Goal: Task Accomplishment & Management: Complete application form

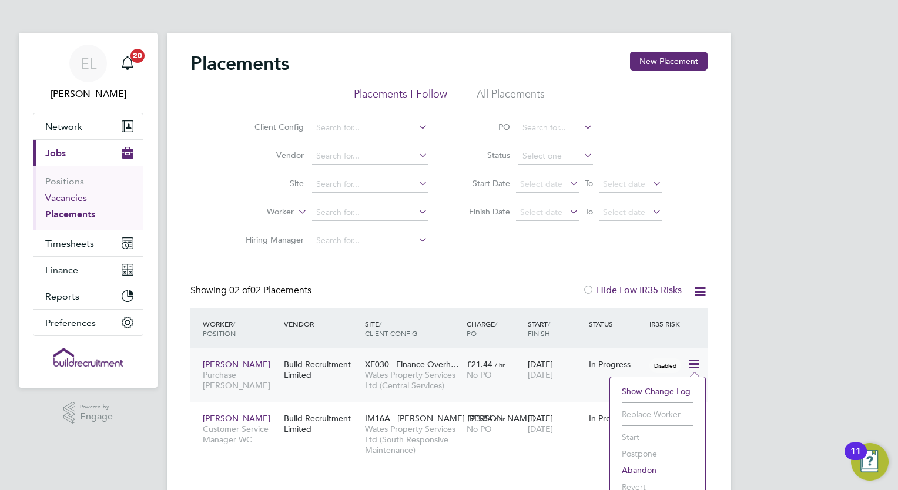
click at [75, 198] on link "Vacancies" at bounding box center [66, 197] width 42 height 11
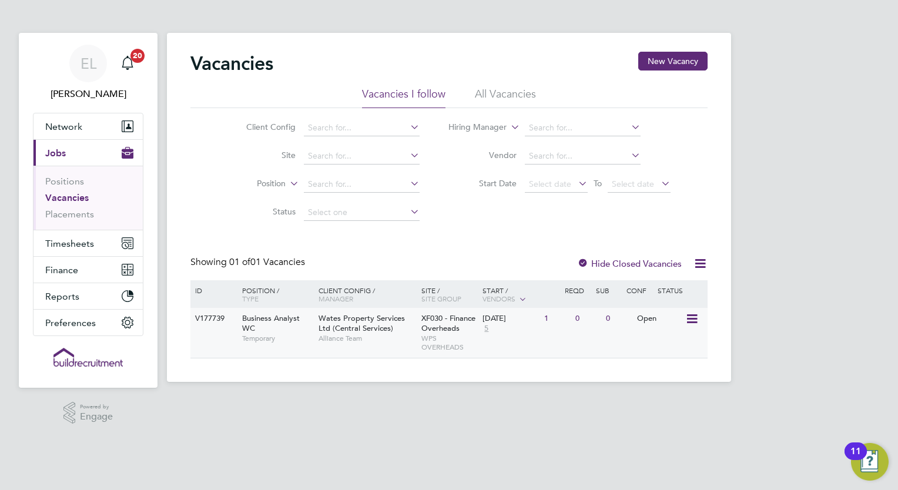
click at [274, 320] on span "Business Analyst WC" at bounding box center [271, 323] width 58 height 20
click at [268, 322] on span "Business Analyst WC" at bounding box center [271, 323] width 58 height 20
drag, startPoint x: 647, startPoint y: 321, endPoint x: 687, endPoint y: 318, distance: 39.5
click at [687, 318] on div "V177739 Business Analyst WC Temporary Wates Property Services Ltd (Central Serv…" at bounding box center [448, 333] width 517 height 50
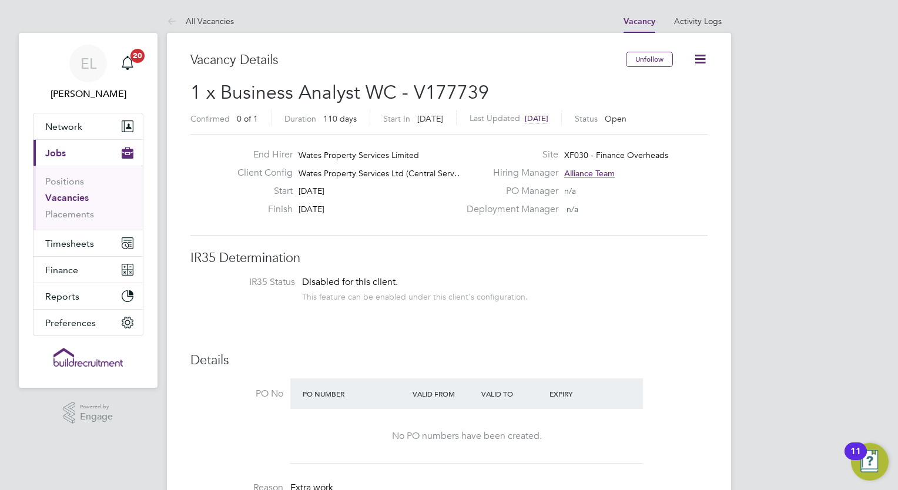
scroll to position [35, 82]
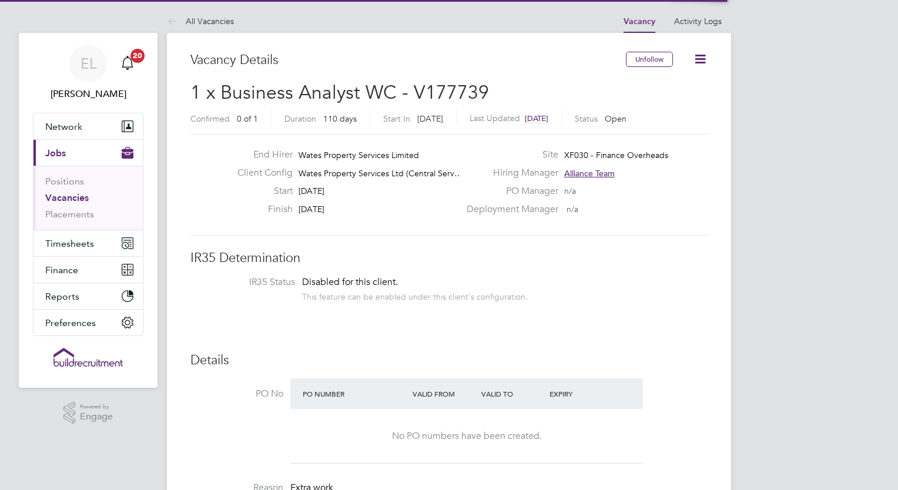
scroll to position [35, 82]
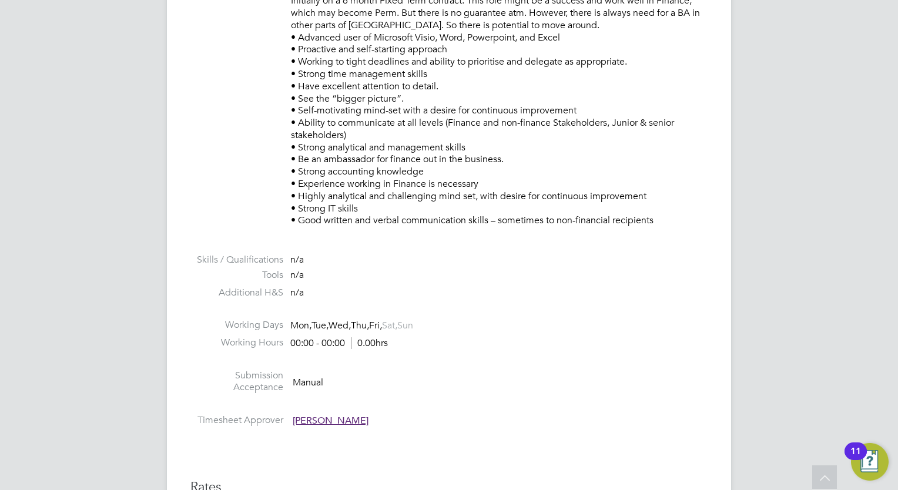
scroll to position [423, 0]
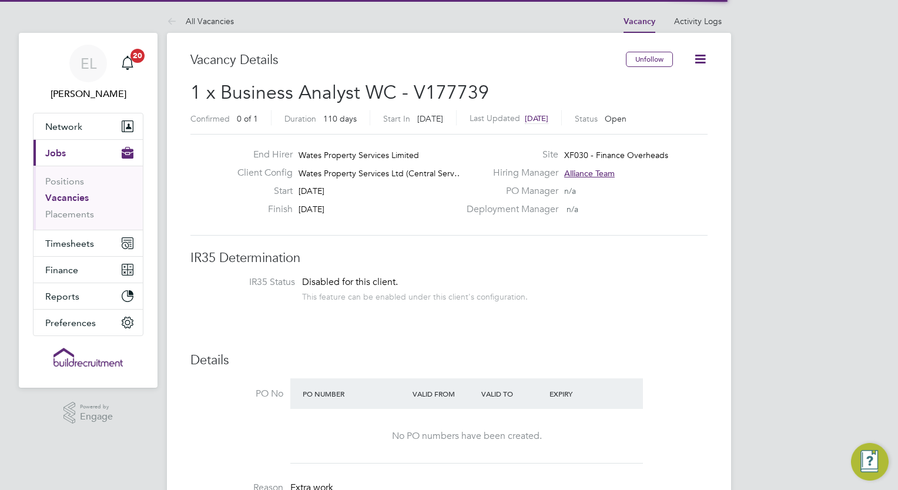
scroll to position [35, 82]
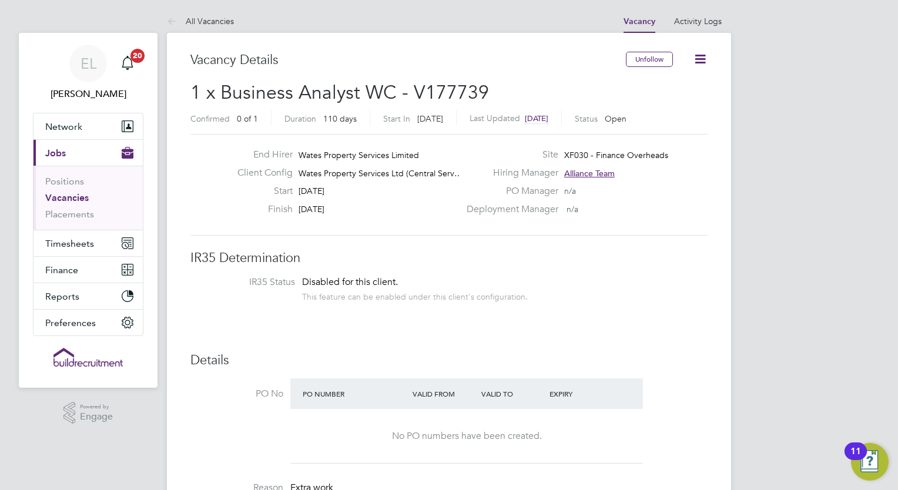
click at [698, 55] on icon at bounding box center [700, 59] width 15 height 15
click at [486, 356] on h3 "Details" at bounding box center [448, 360] width 517 height 17
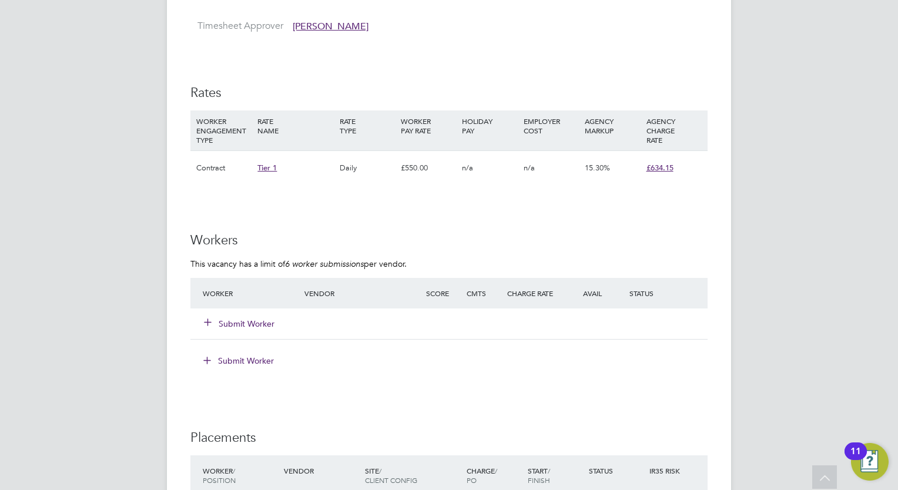
scroll to position [1034, 0]
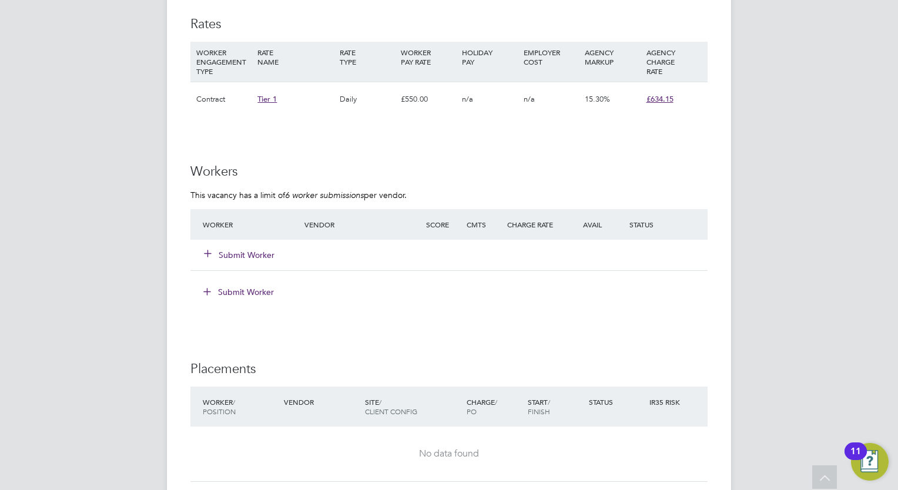
click at [257, 249] on button "Submit Worker" at bounding box center [239, 255] width 71 height 12
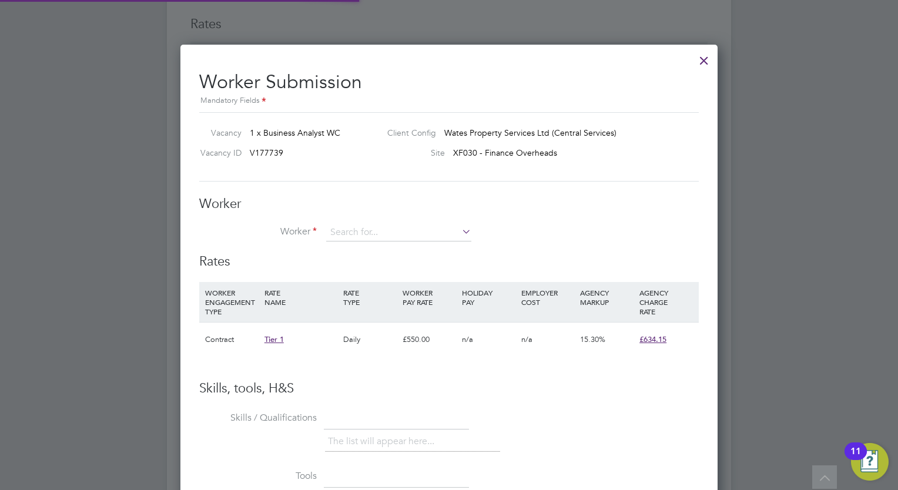
scroll to position [711, 538]
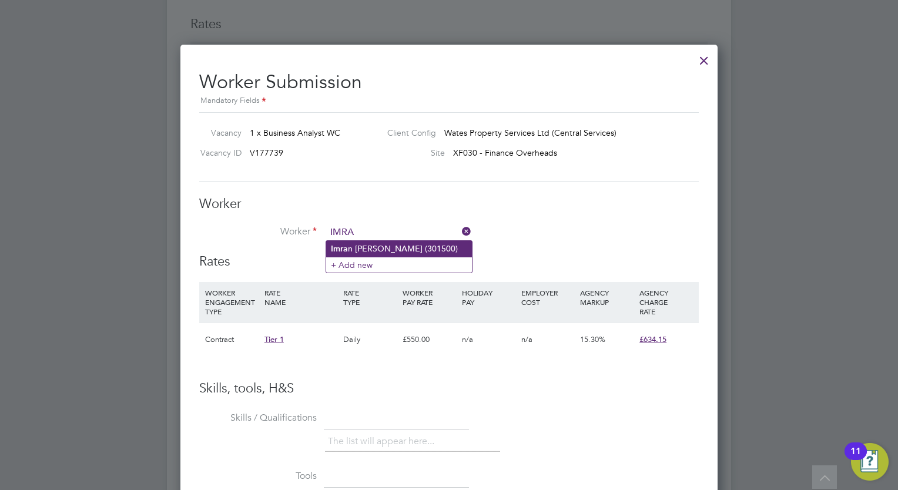
click at [411, 251] on li "Imra n Husain (301500)" at bounding box center [399, 249] width 146 height 16
type input "Imran Husain (301500)"
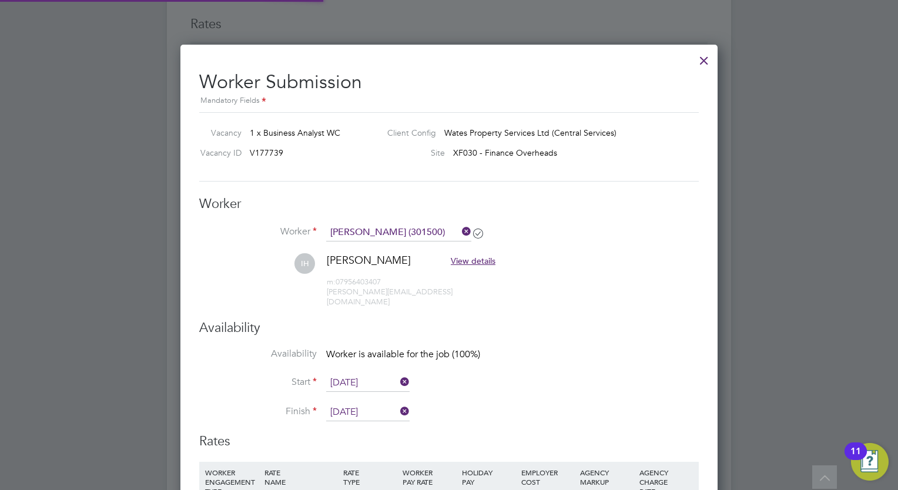
scroll to position [0, 0]
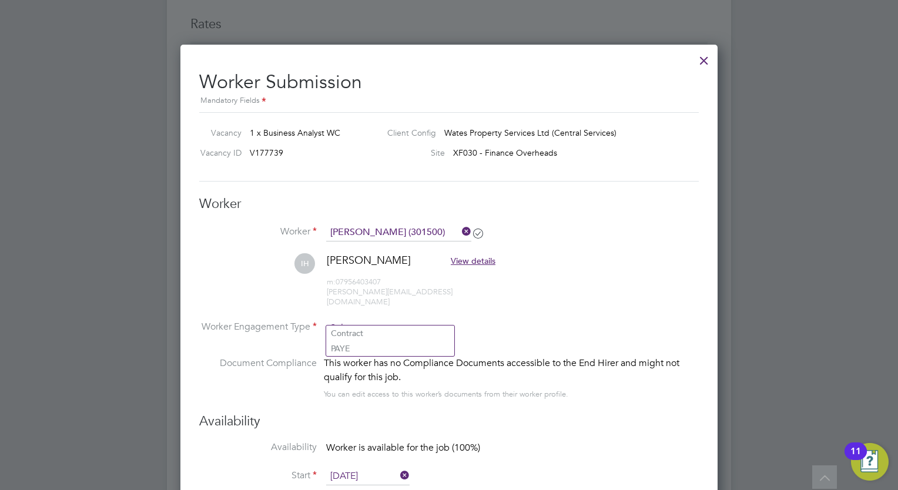
click at [428, 320] on input at bounding box center [389, 329] width 127 height 18
click at [416, 330] on li "Contract" at bounding box center [390, 332] width 128 height 15
type input "Contract"
click at [607, 418] on div "Availability Availability Worker is available for the job (100%) Start 11 Aug 2…" at bounding box center [448, 469] width 499 height 113
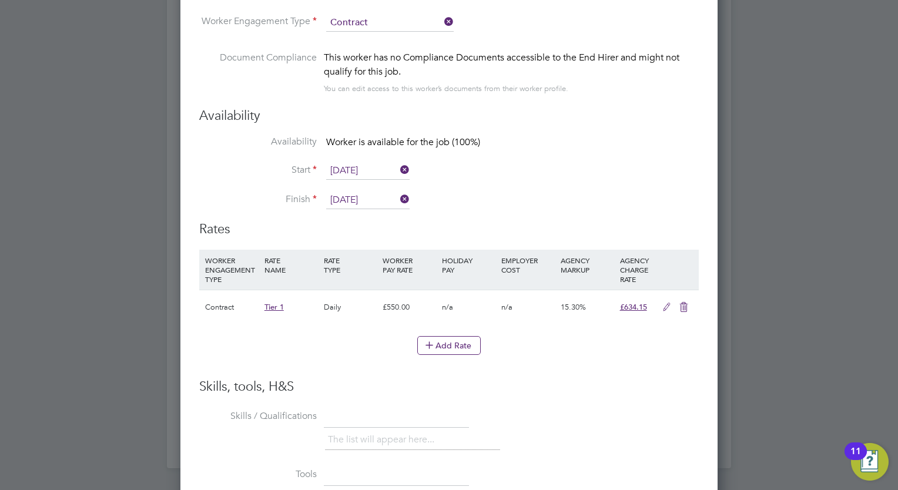
click at [664, 303] on icon at bounding box center [666, 307] width 15 height 9
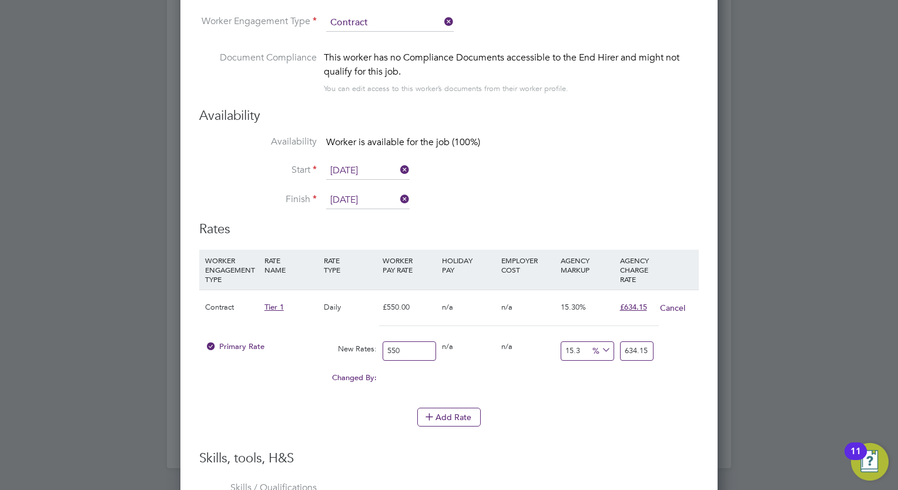
click at [405, 341] on input "550" at bounding box center [408, 350] width 53 height 19
type input "55"
type input "63.415"
type input "5"
type input "5.765"
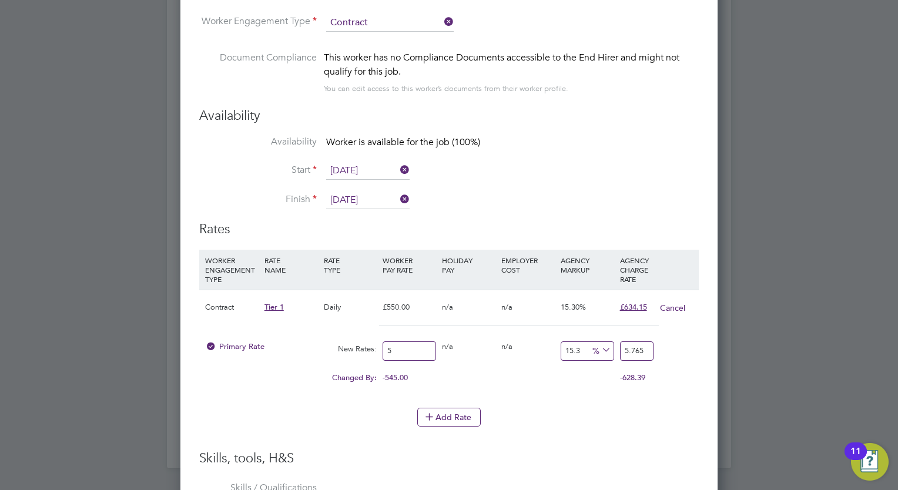
type input "50"
type input "57.65"
type input "500"
type input "576.5"
type input "500"
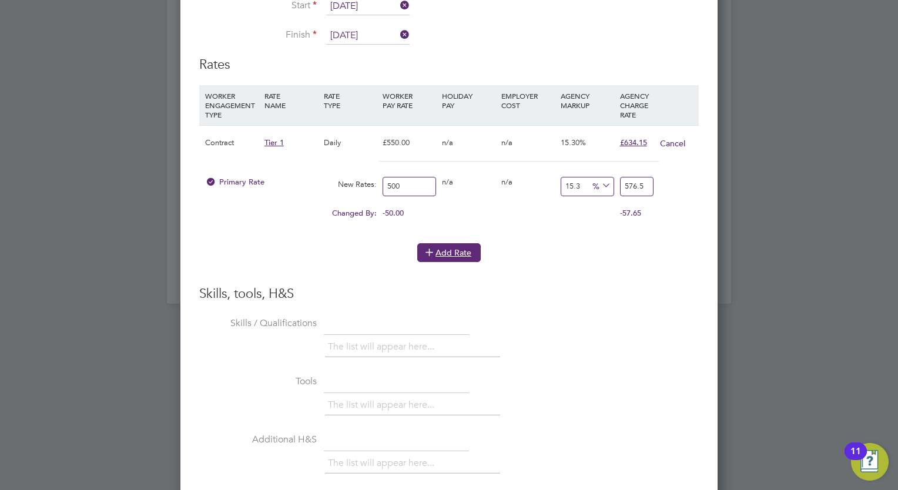
click at [447, 243] on button "Add Rate" at bounding box center [448, 252] width 63 height 19
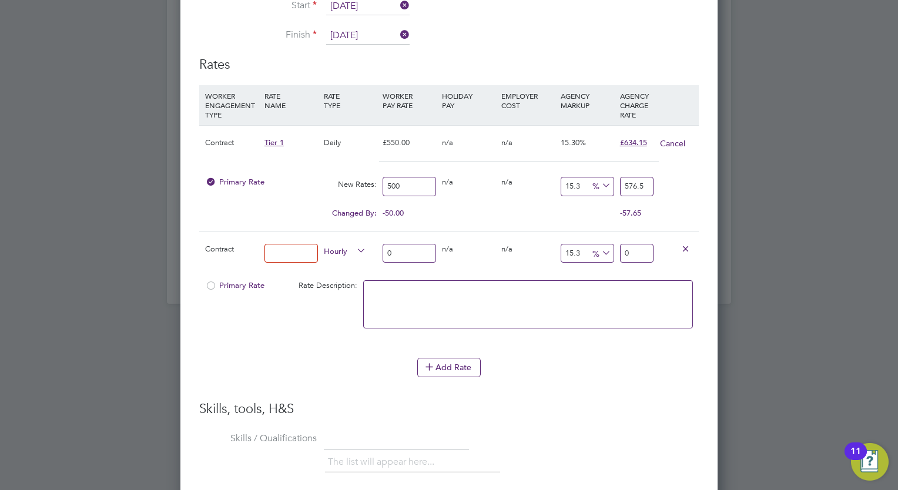
click at [685, 244] on icon at bounding box center [685, 248] width 9 height 9
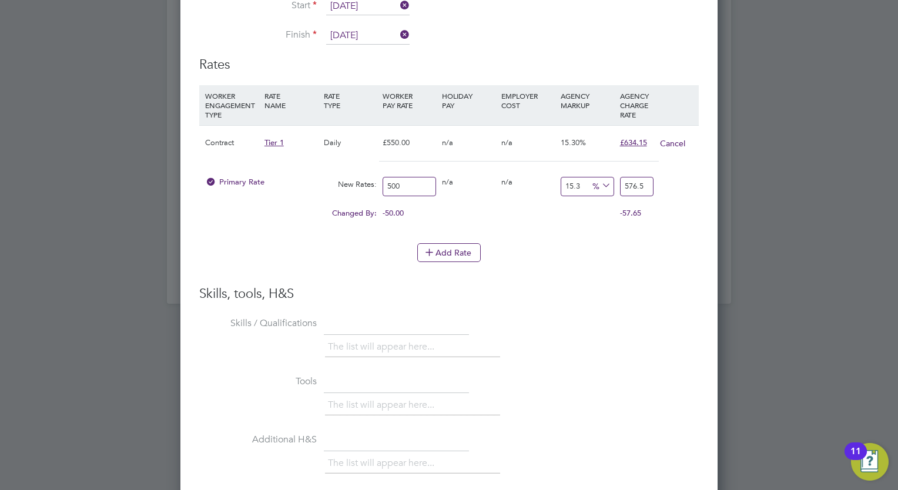
drag, startPoint x: 897, startPoint y: 95, endPoint x: 897, endPoint y: 269, distance: 173.9
click at [897, 269] on div at bounding box center [449, 245] width 898 height 490
click at [617, 337] on div "The list will appear here..." at bounding box center [512, 349] width 374 height 24
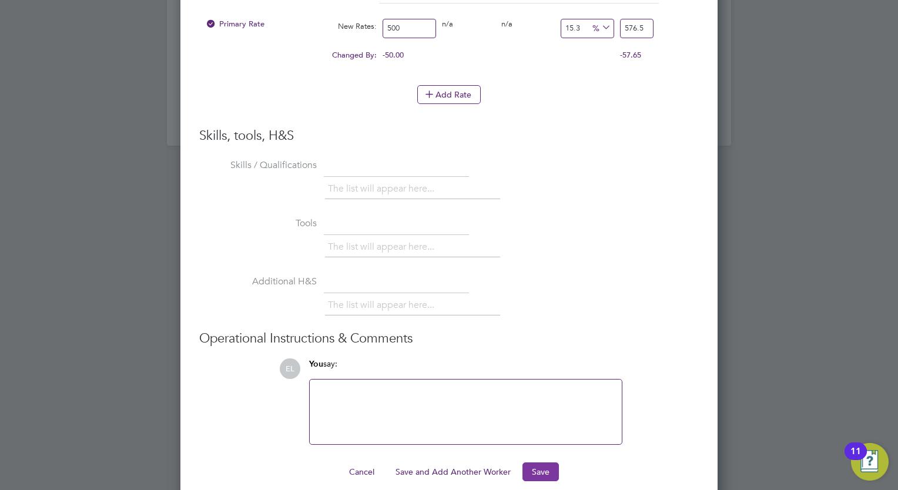
click at [539, 462] on button "Save" at bounding box center [540, 471] width 36 height 19
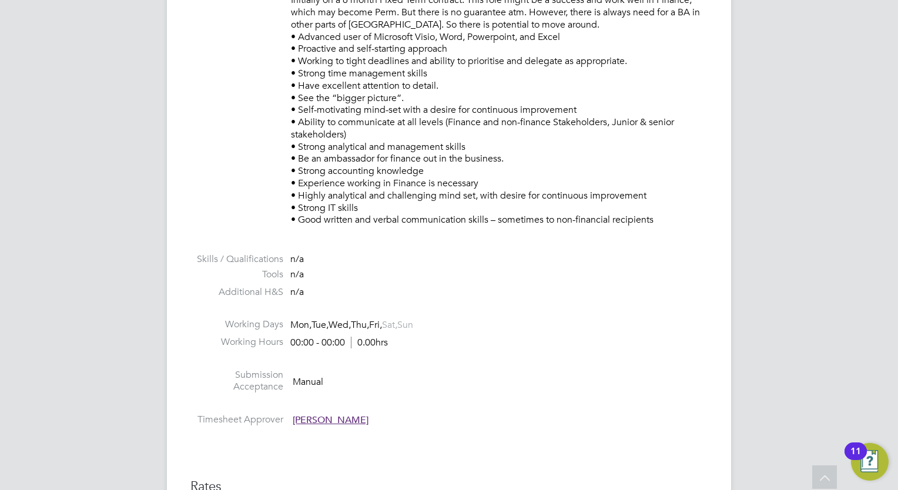
scroll to position [564, 0]
